Goal: Complete application form

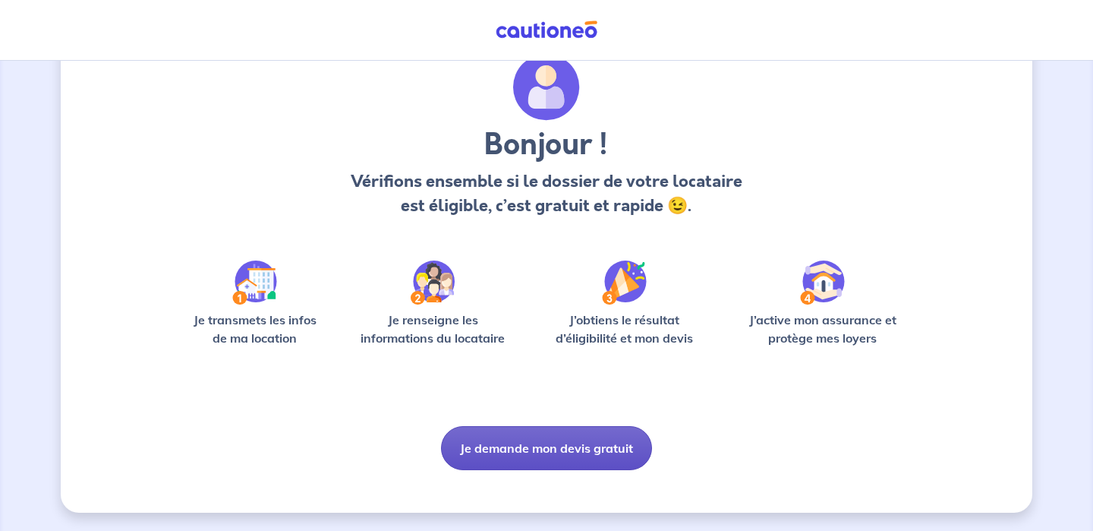
click at [558, 442] on button "Je demande mon devis gratuit" at bounding box center [546, 448] width 211 height 44
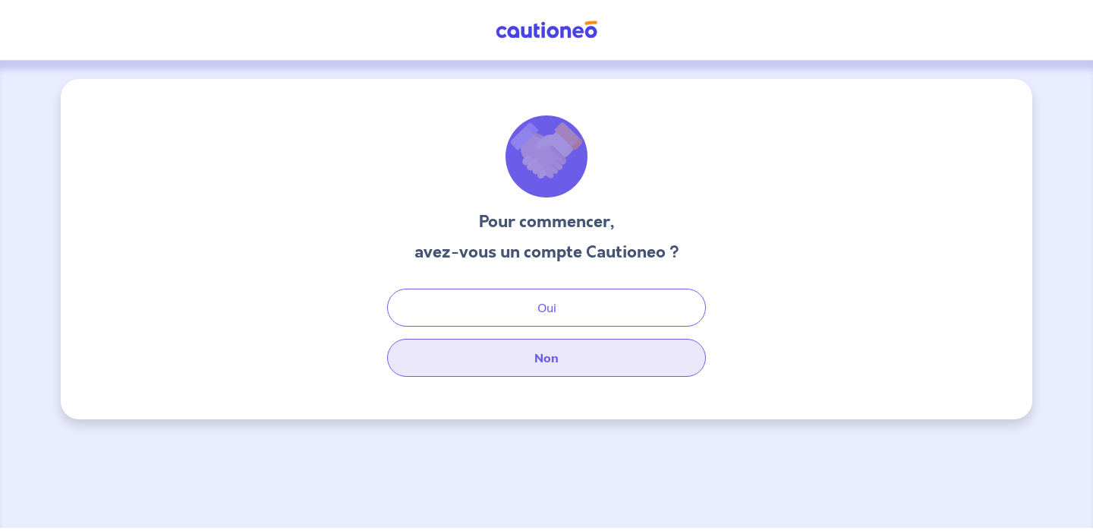
click at [548, 359] on button "Non" at bounding box center [546, 358] width 319 height 38
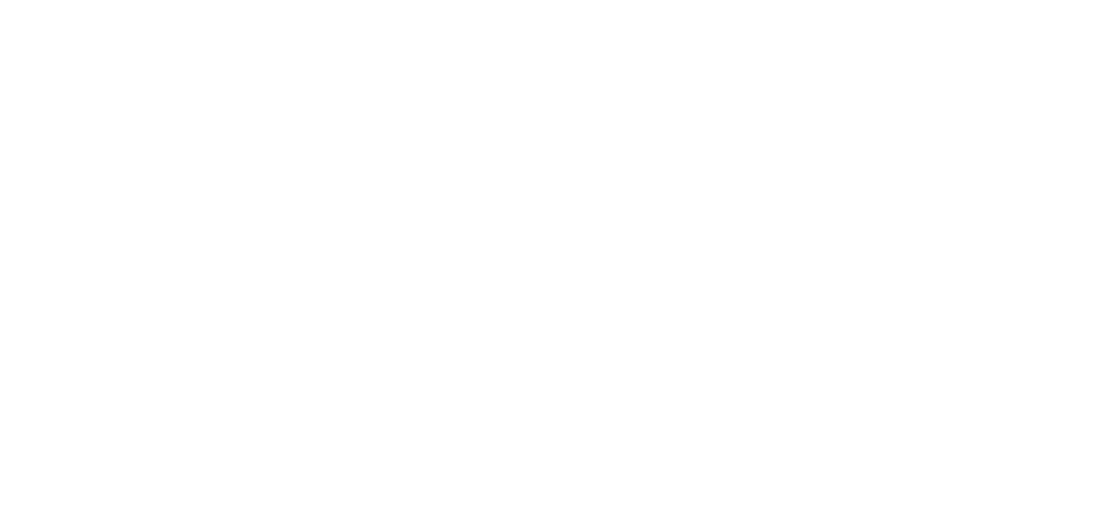
select select "FR"
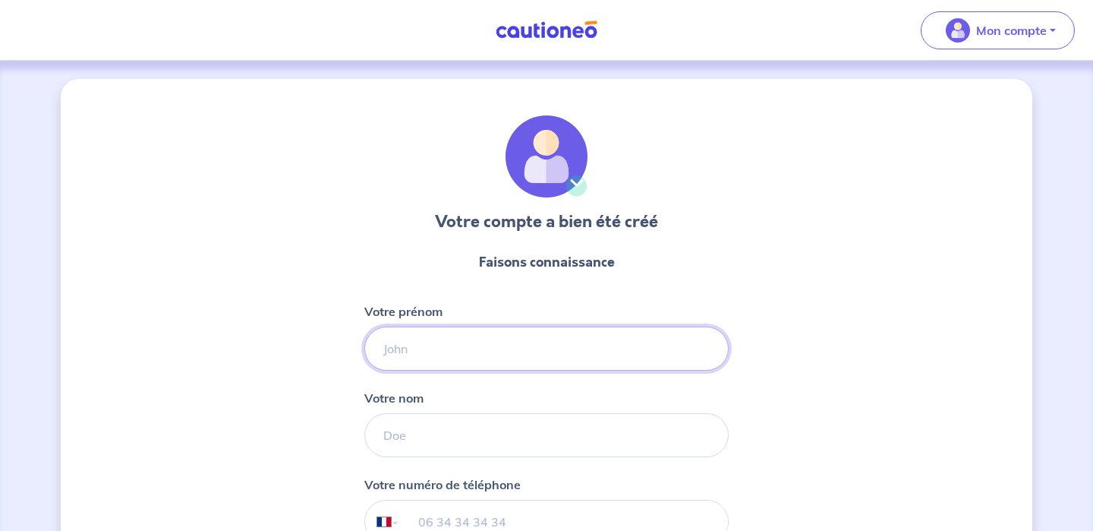
click at [421, 350] on input "Votre prénom" at bounding box center [546, 348] width 364 height 44
type input "[PERSON_NAME]"
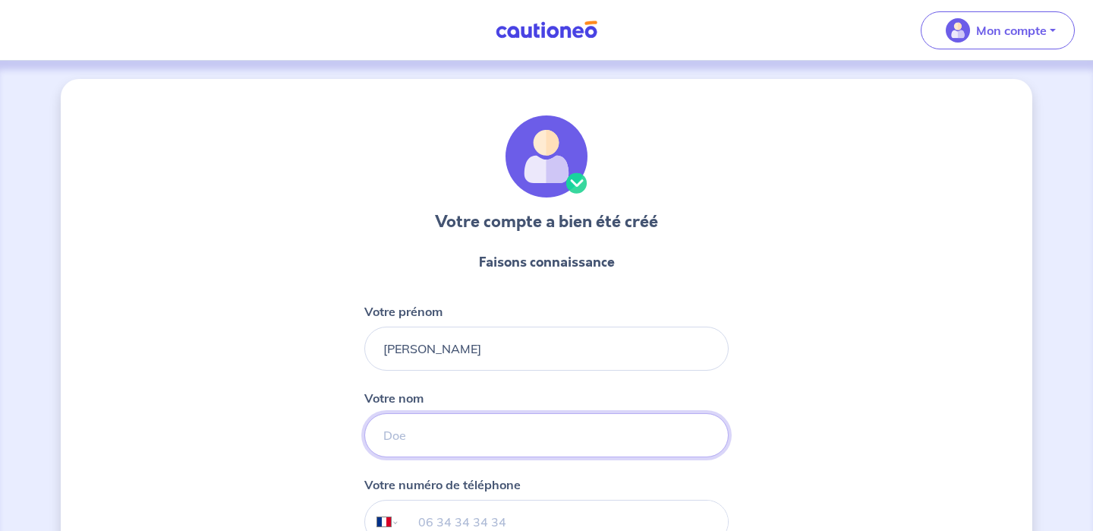
type input "LAHIANI"
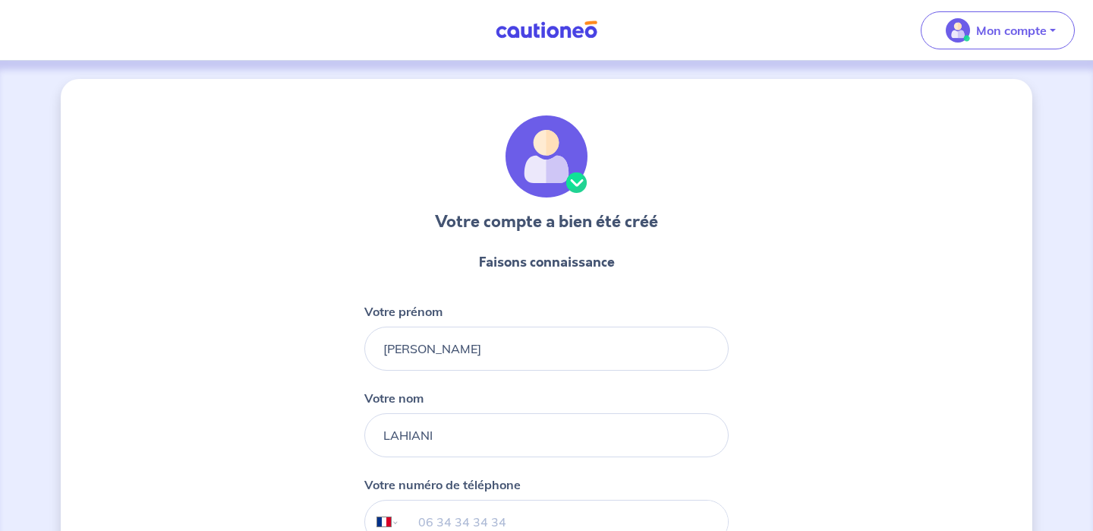
type input "07 46 43 94 16"
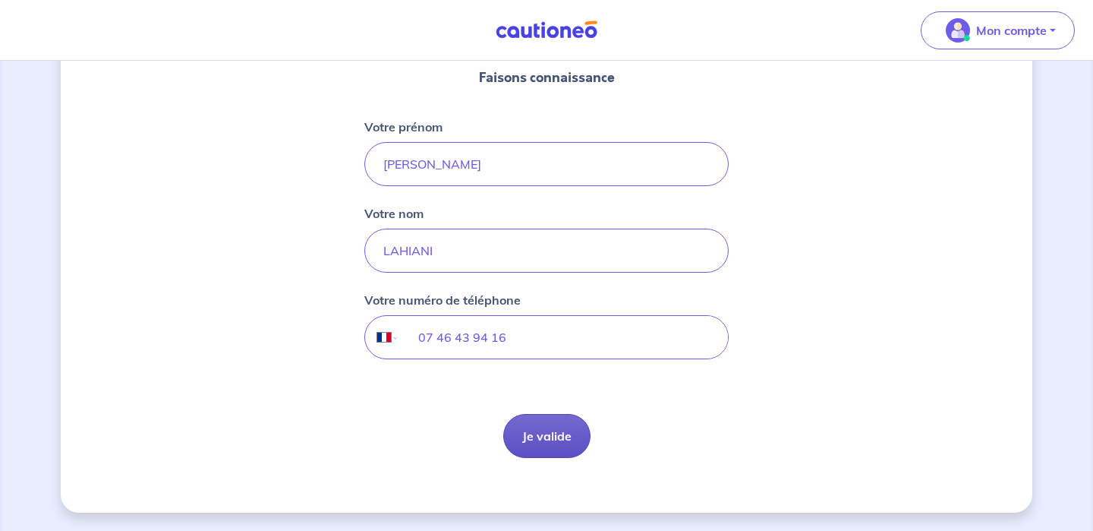
click at [555, 439] on button "Je valide" at bounding box center [546, 436] width 87 height 44
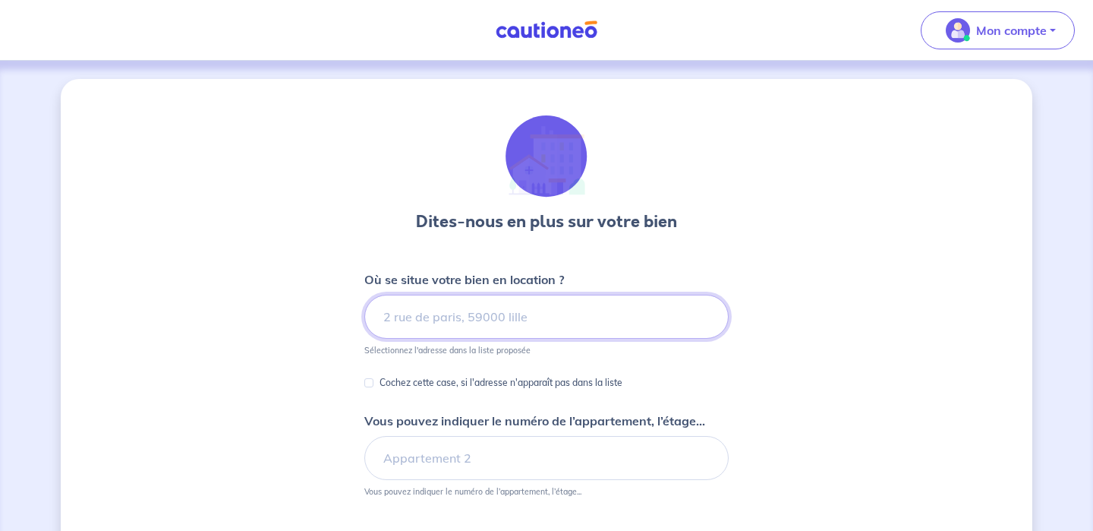
click at [447, 316] on input at bounding box center [546, 316] width 364 height 44
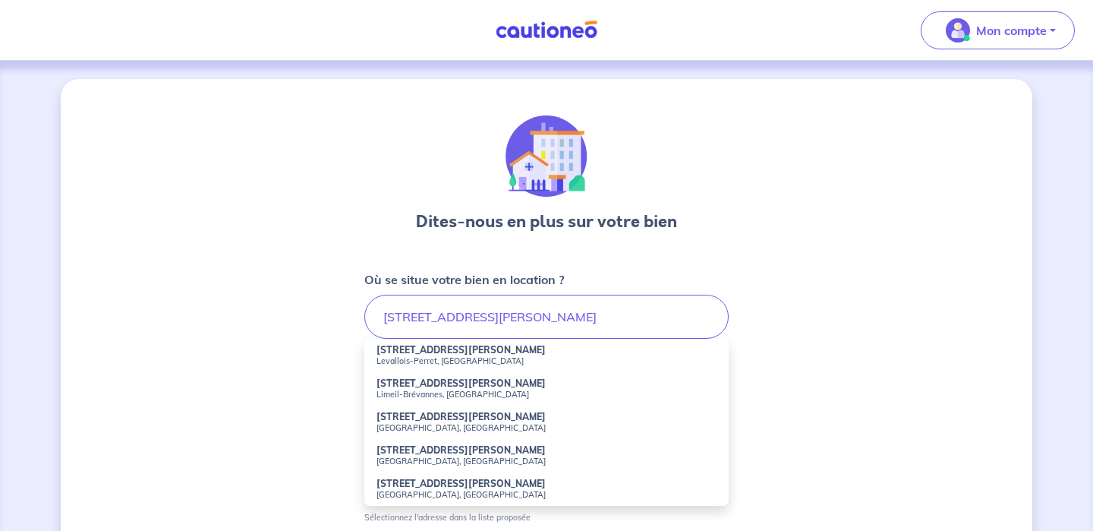
click at [416, 356] on small "Levallois-Perret, [GEOGRAPHIC_DATA]" at bounding box center [546, 360] width 340 height 11
type input "[STREET_ADDRESS][PERSON_NAME]"
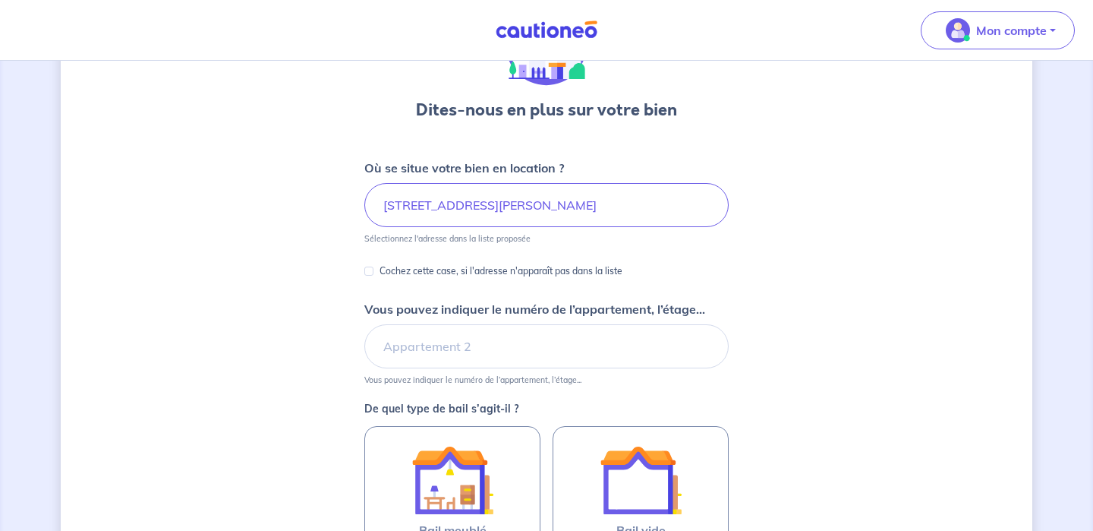
scroll to position [113, 0]
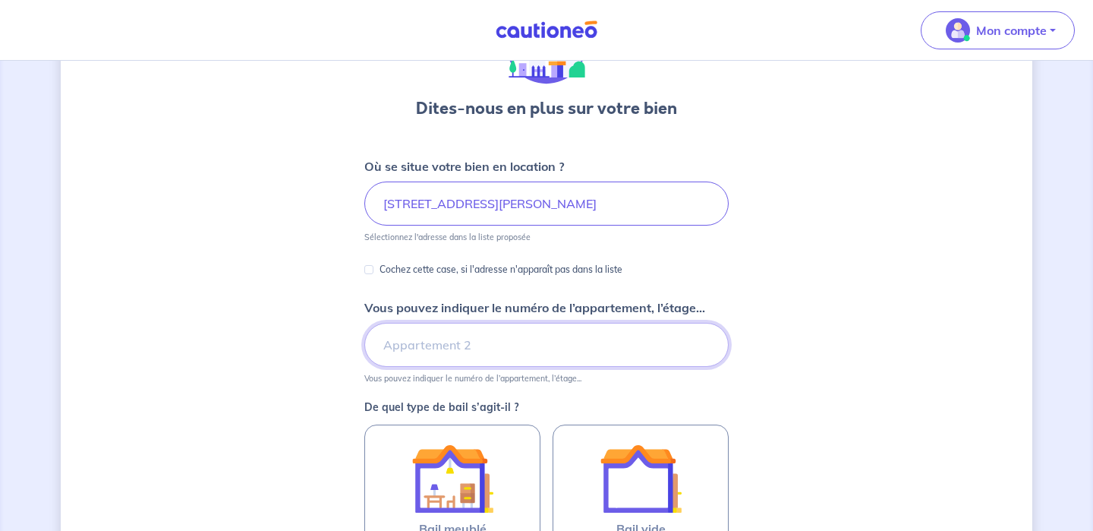
click at [640, 339] on input "Vous pouvez indiquer le numéro de l’appartement, l’étage..." at bounding box center [546, 345] width 364 height 44
